Goal: Transaction & Acquisition: Purchase product/service

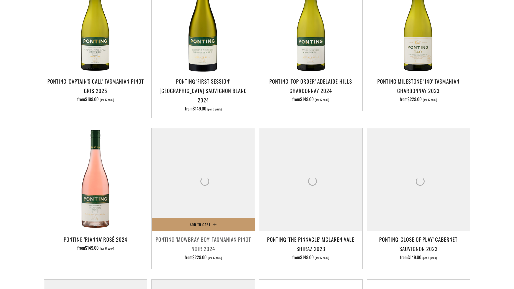
scroll to position [194, 0]
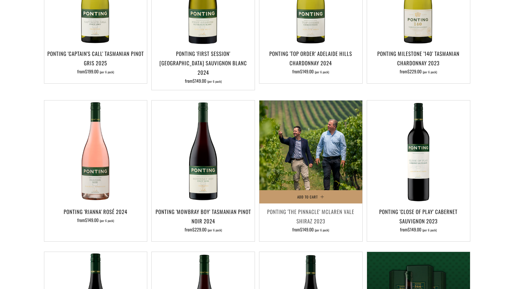
click at [302, 151] on img at bounding box center [311, 152] width 103 height 103
